Goal: Find specific page/section: Find specific page/section

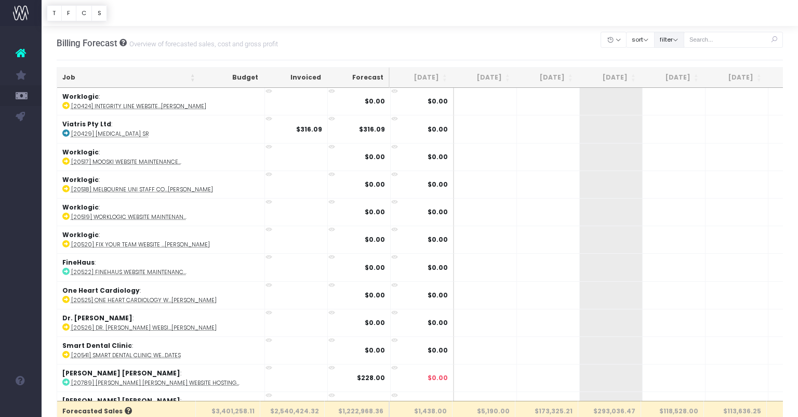
click at [684, 42] on button "filter" at bounding box center [669, 40] width 30 height 16
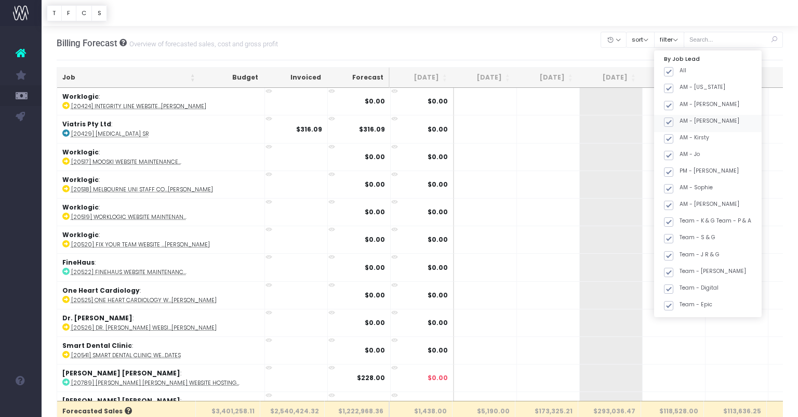
drag, startPoint x: 692, startPoint y: 69, endPoint x: 707, endPoint y: 122, distance: 54.7
click at [686, 70] on label "All" at bounding box center [675, 70] width 22 height 8
click at [686, 70] on input "All" at bounding box center [682, 69] width 7 height 7
checkbox input "false"
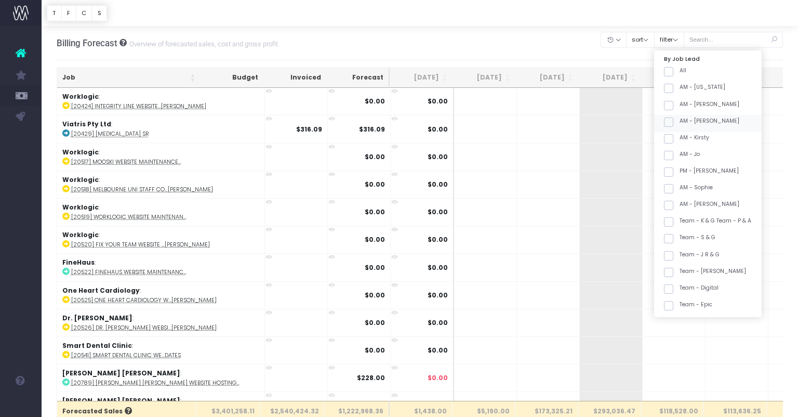
checkbox input "false"
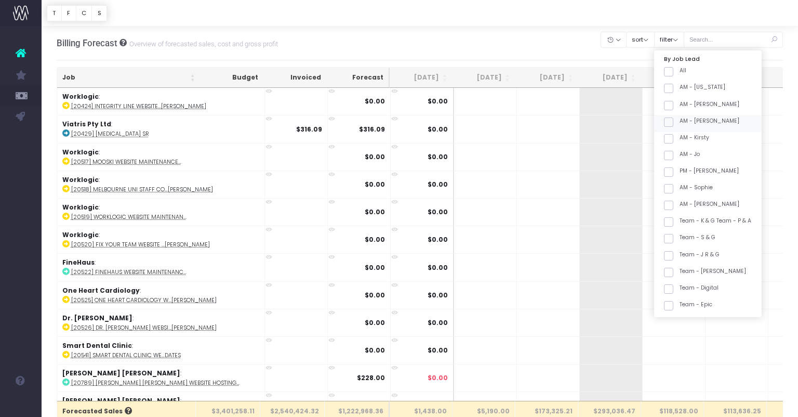
checkbox input "false"
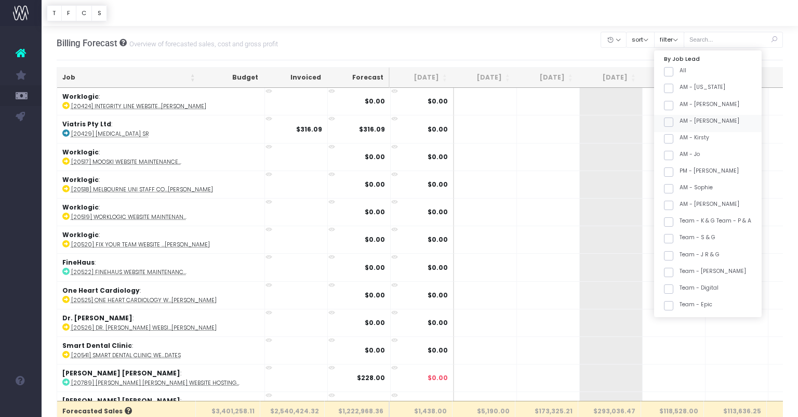
checkbox input "false"
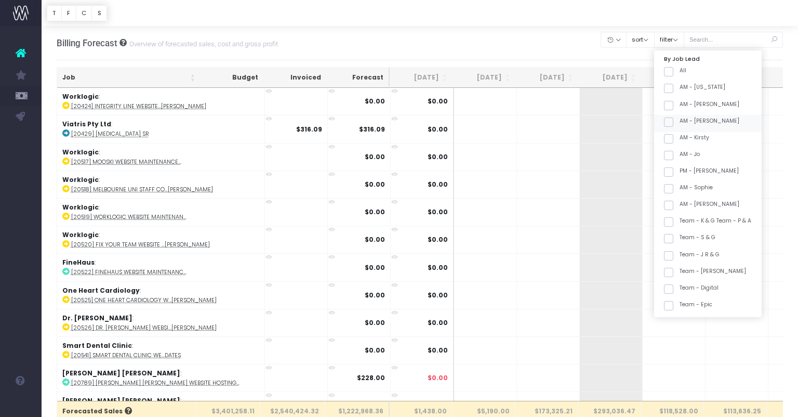
checkbox input "false"
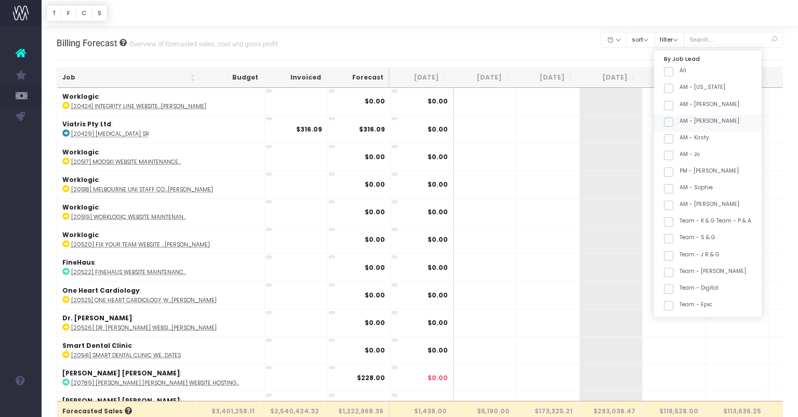
checkbox input "false"
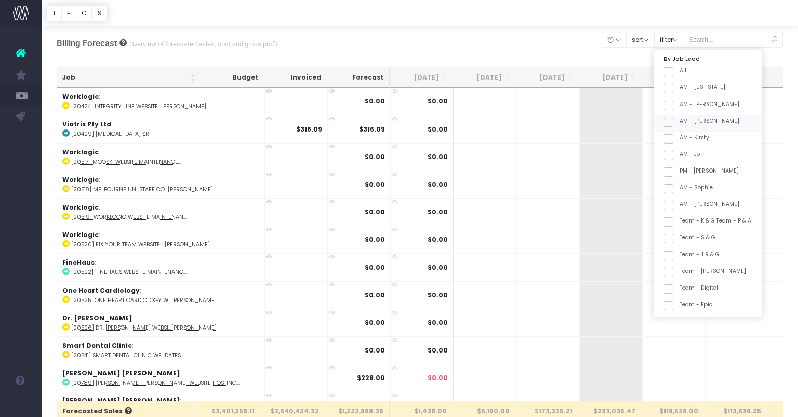
checkbox input "false"
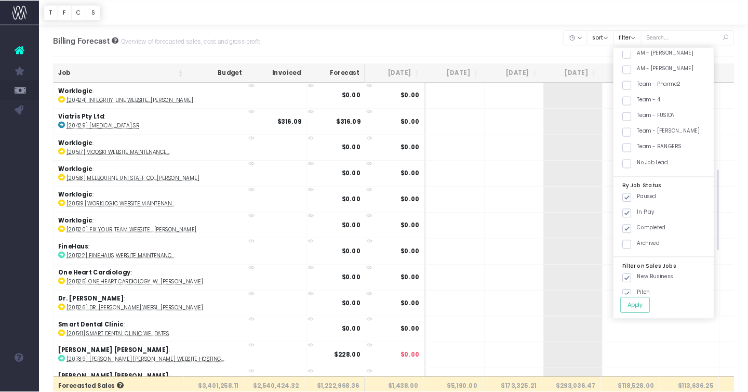
scroll to position [382, 0]
click at [727, 135] on label "Team - [PERSON_NAME]" at bounding box center [705, 139] width 82 height 8
click at [686, 135] on input "Team - [PERSON_NAME]" at bounding box center [682, 138] width 7 height 7
checkbox input "true"
click at [693, 326] on button "Apply" at bounding box center [677, 324] width 31 height 17
